Goal: Task Accomplishment & Management: Manage account settings

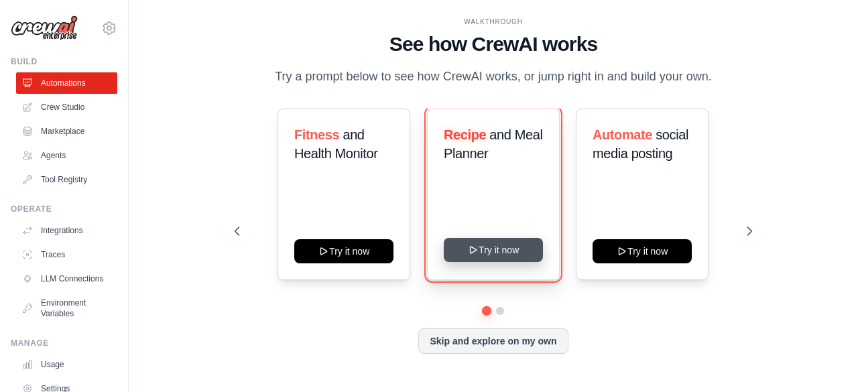
click at [486, 247] on button "Try it now" at bounding box center [493, 250] width 99 height 24
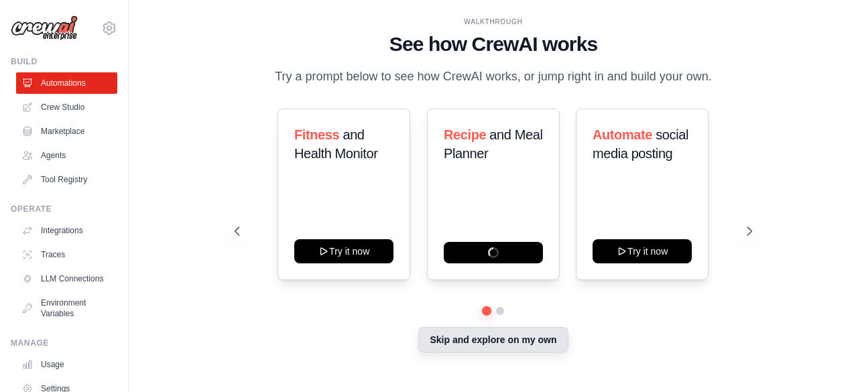
click at [547, 347] on button "Skip and explore on my own" at bounding box center [493, 339] width 150 height 25
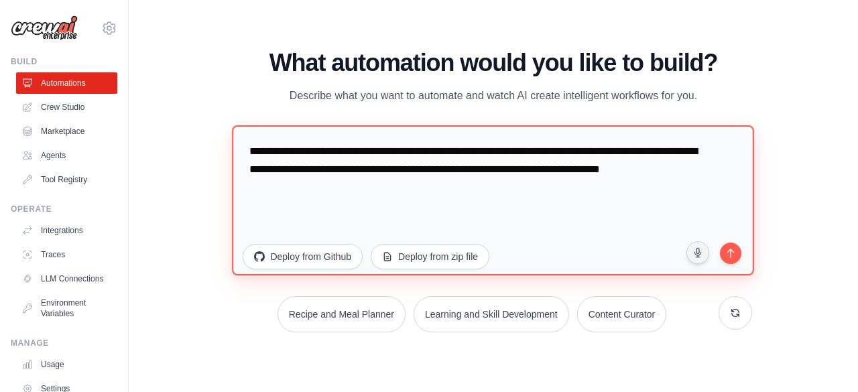
click at [355, 225] on textarea "**********" at bounding box center [494, 200] width 522 height 150
drag, startPoint x: 345, startPoint y: 196, endPoint x: 221, endPoint y: 150, distance: 131.8
click at [221, 150] on div "WALKTHROUGH See how CrewAI works Try a prompt below to see how CrewAI works, or…" at bounding box center [493, 197] width 549 height 294
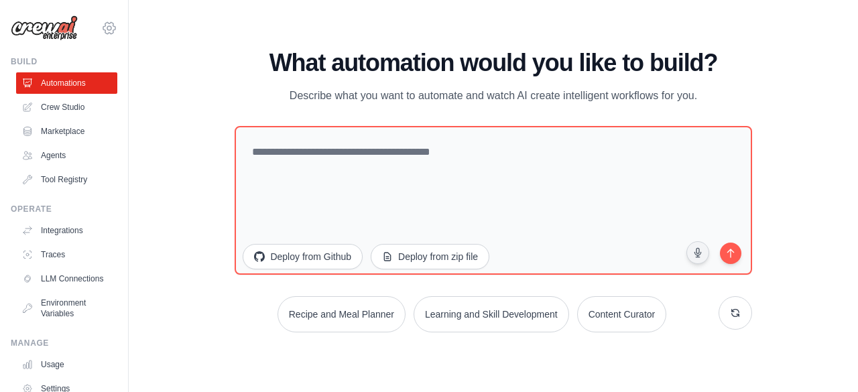
click at [103, 27] on icon at bounding box center [109, 28] width 16 height 16
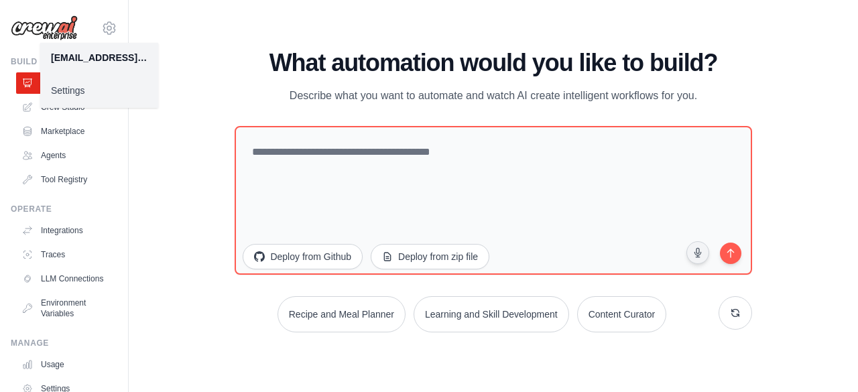
click at [58, 91] on link "Settings" at bounding box center [99, 90] width 118 height 24
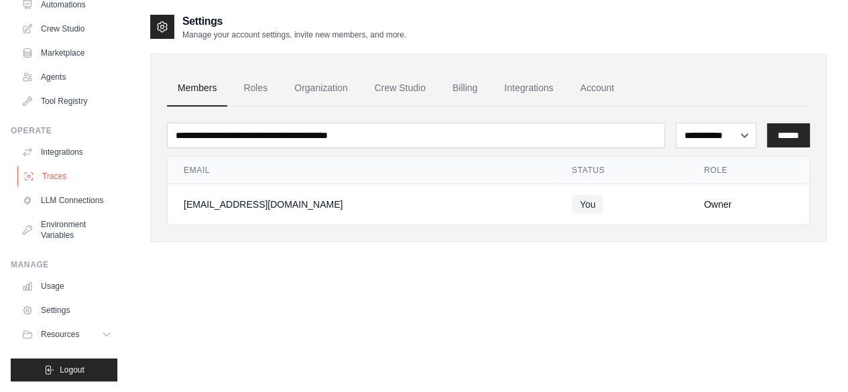
scroll to position [89, 0]
click at [459, 84] on link "Billing" at bounding box center [465, 88] width 46 height 36
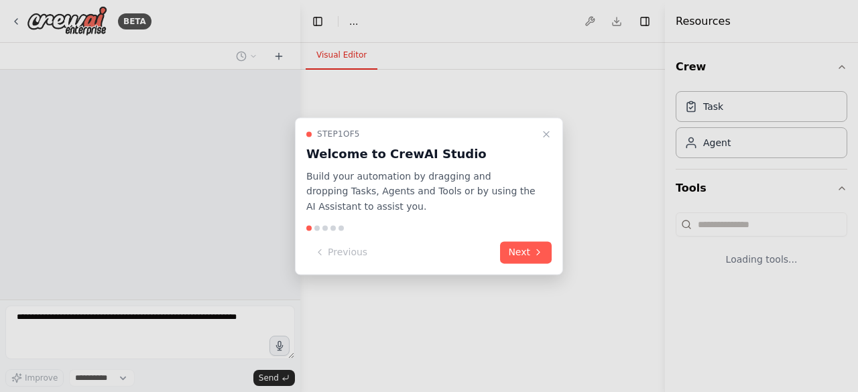
select select "****"
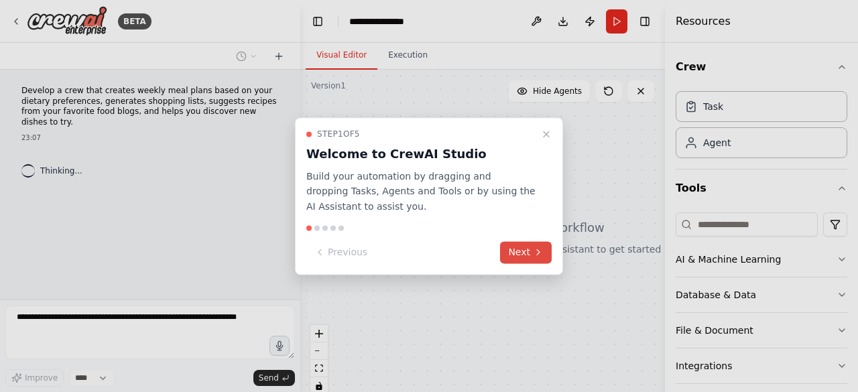
click at [531, 256] on button "Next" at bounding box center [526, 252] width 52 height 22
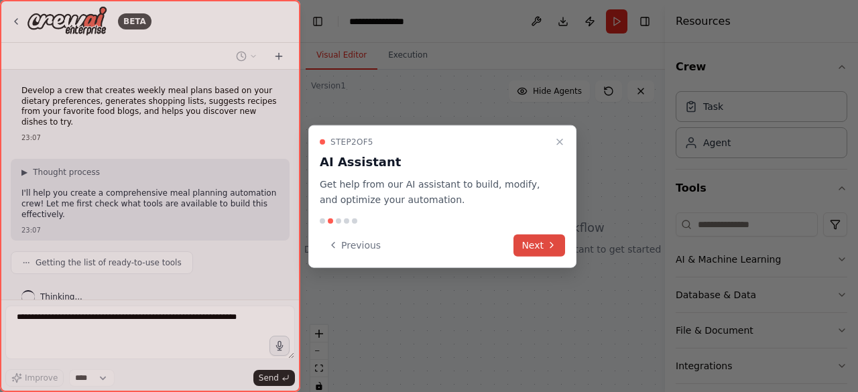
click at [538, 248] on button "Next" at bounding box center [540, 245] width 52 height 22
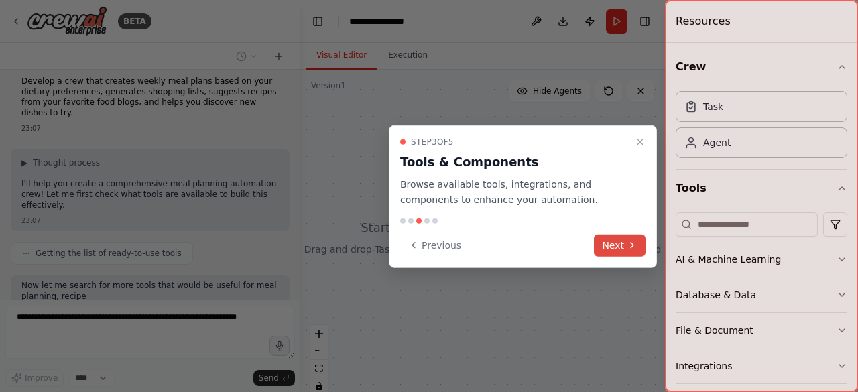
scroll to position [87, 0]
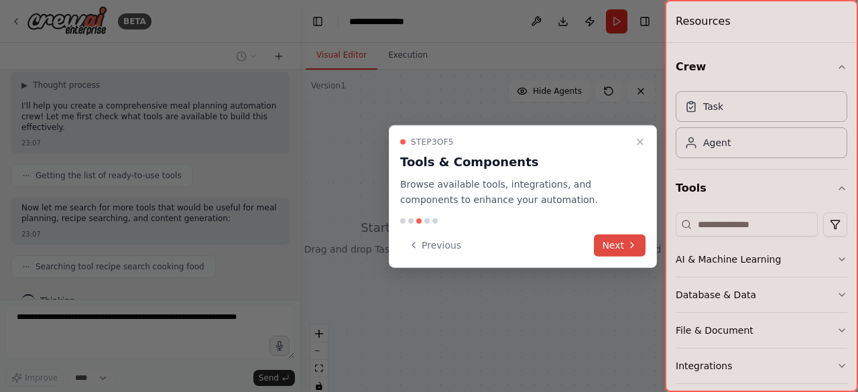
click at [620, 250] on button "Next" at bounding box center [620, 245] width 52 height 22
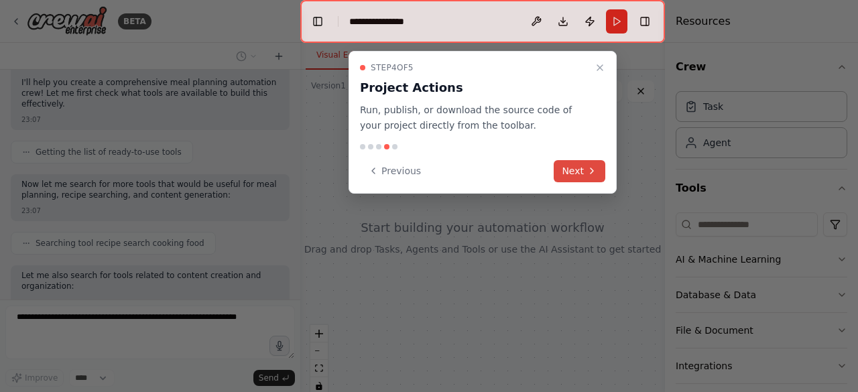
scroll to position [178, 0]
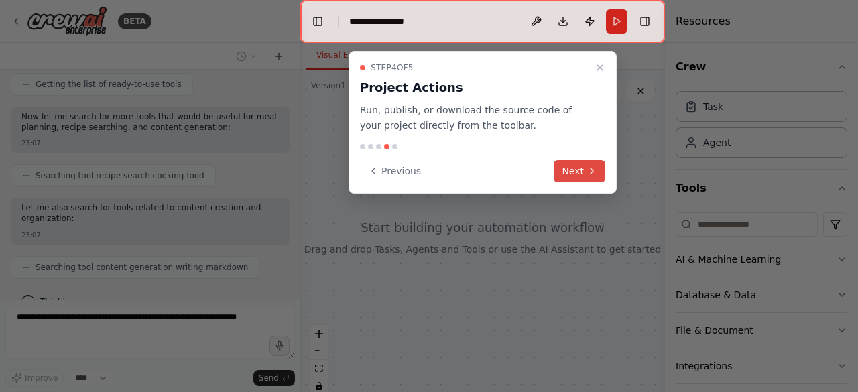
click at [593, 168] on icon at bounding box center [592, 171] width 11 height 11
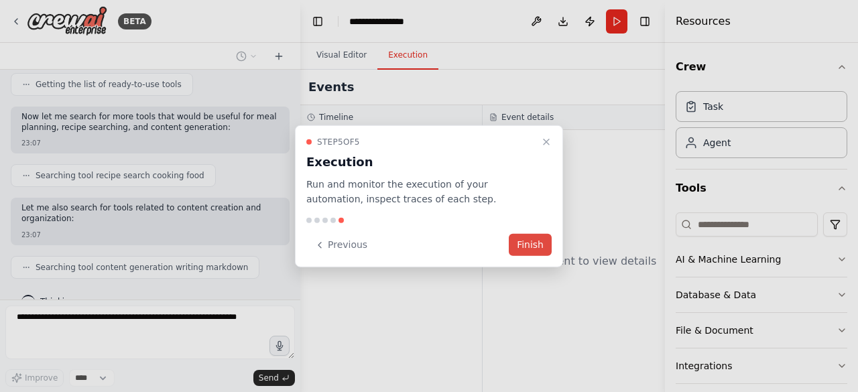
click at [530, 249] on button "Finish" at bounding box center [530, 245] width 43 height 22
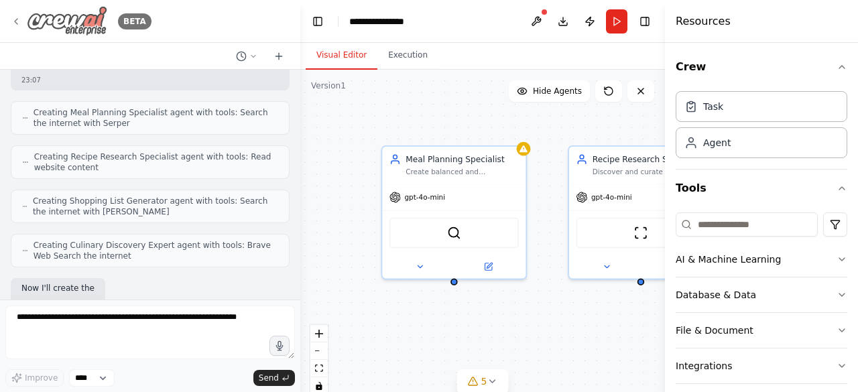
scroll to position [502, 0]
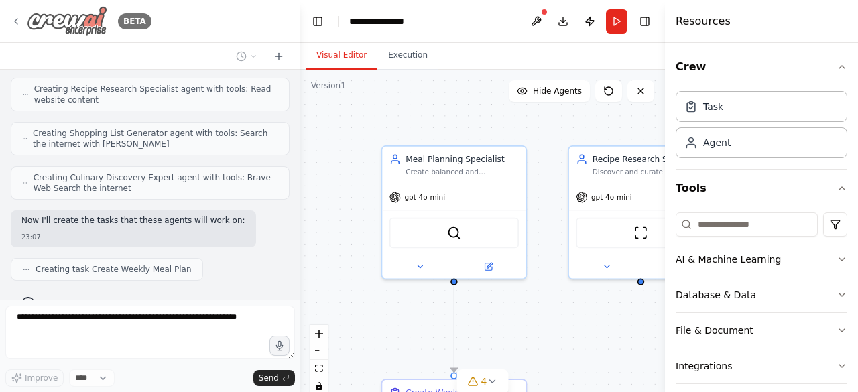
click at [15, 20] on icon at bounding box center [16, 21] width 3 height 5
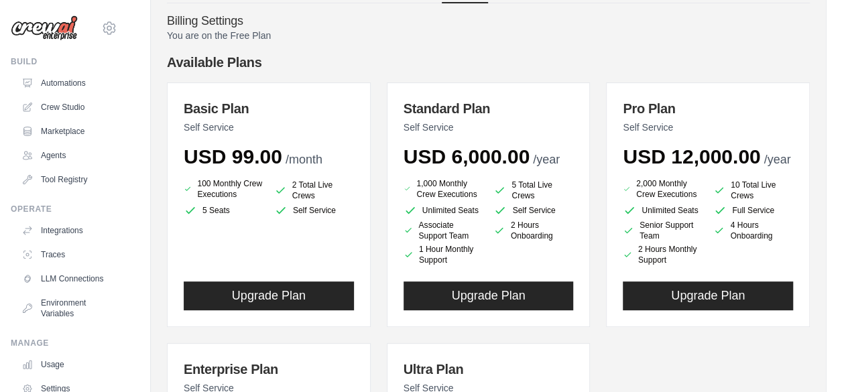
scroll to position [60, 0]
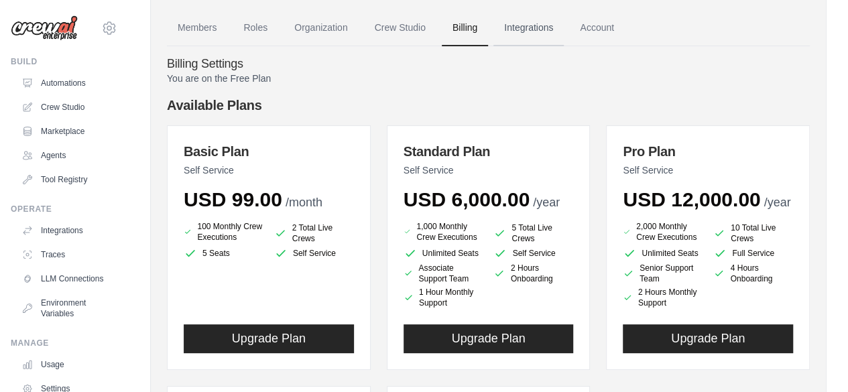
click at [547, 32] on link "Integrations" at bounding box center [529, 28] width 70 height 36
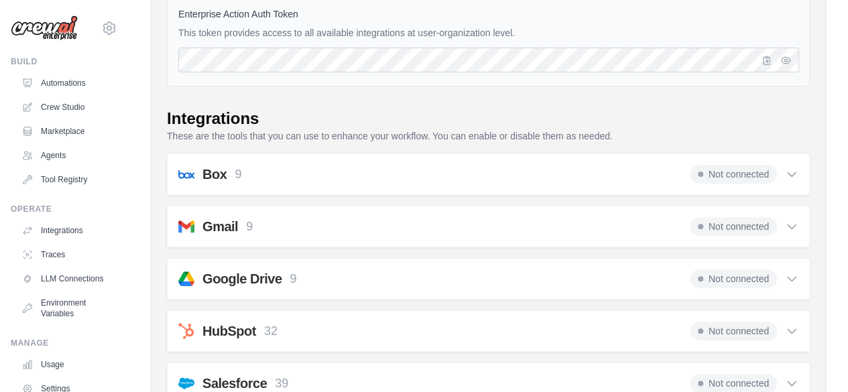
scroll to position [201, 0]
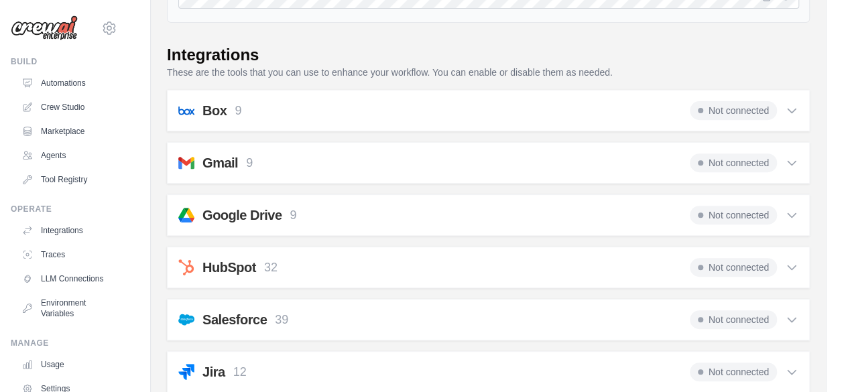
click at [754, 165] on span "Not connected" at bounding box center [733, 163] width 87 height 19
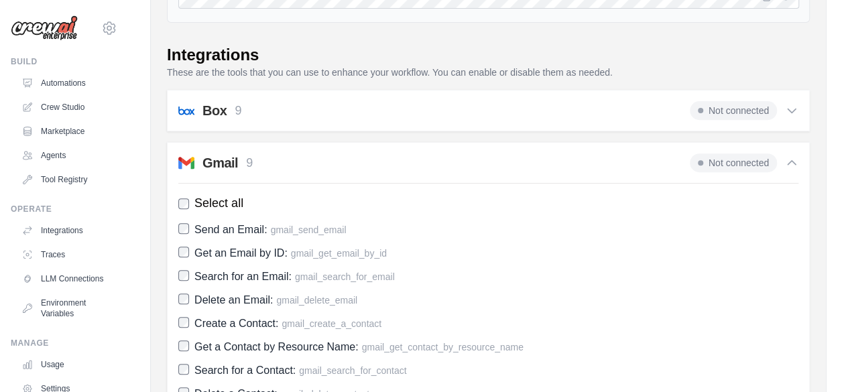
scroll to position [134, 0]
